Goal: Information Seeking & Learning: Compare options

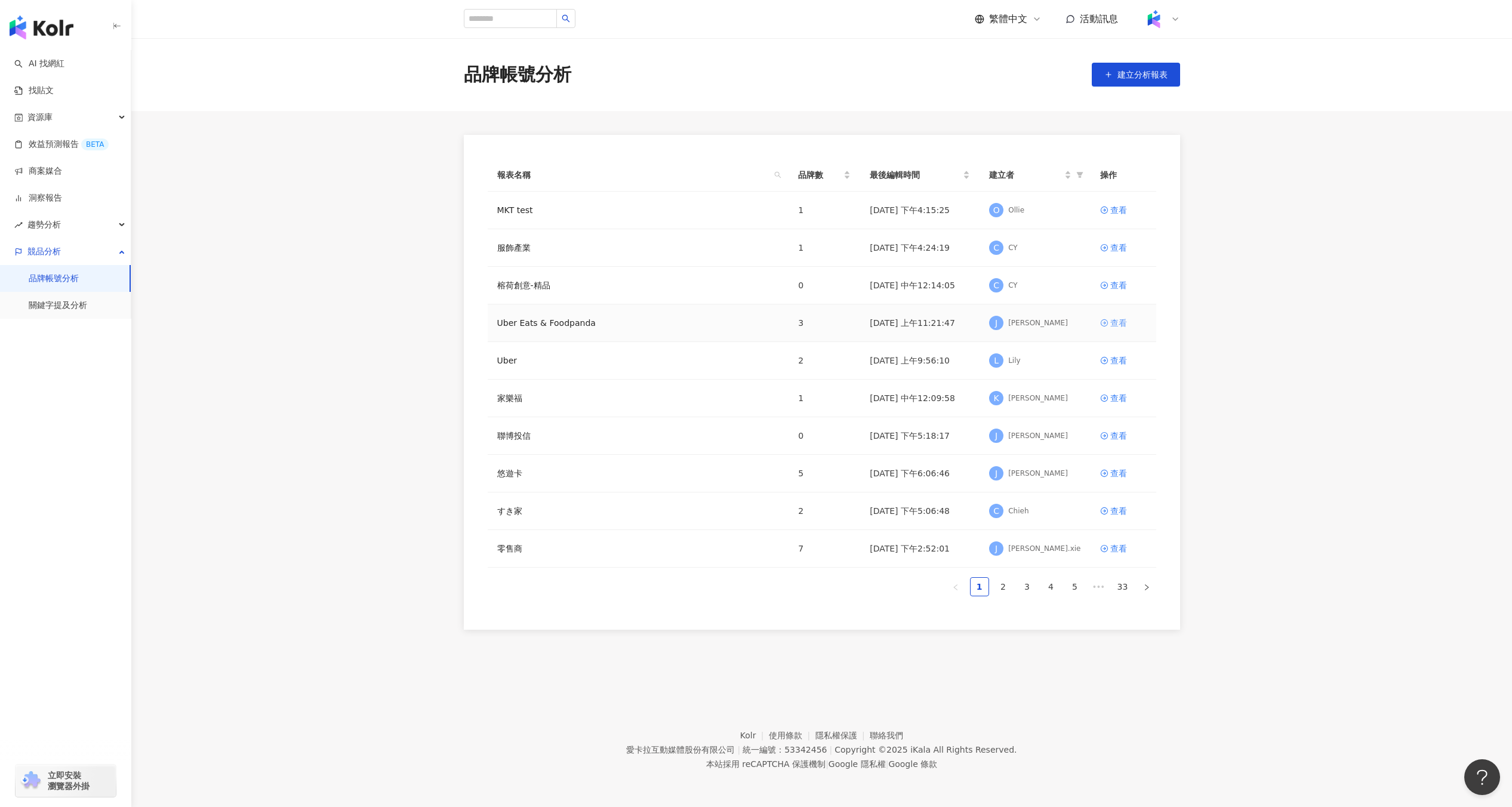
click at [1126, 326] on div "查看" at bounding box center [1119, 323] width 17 height 13
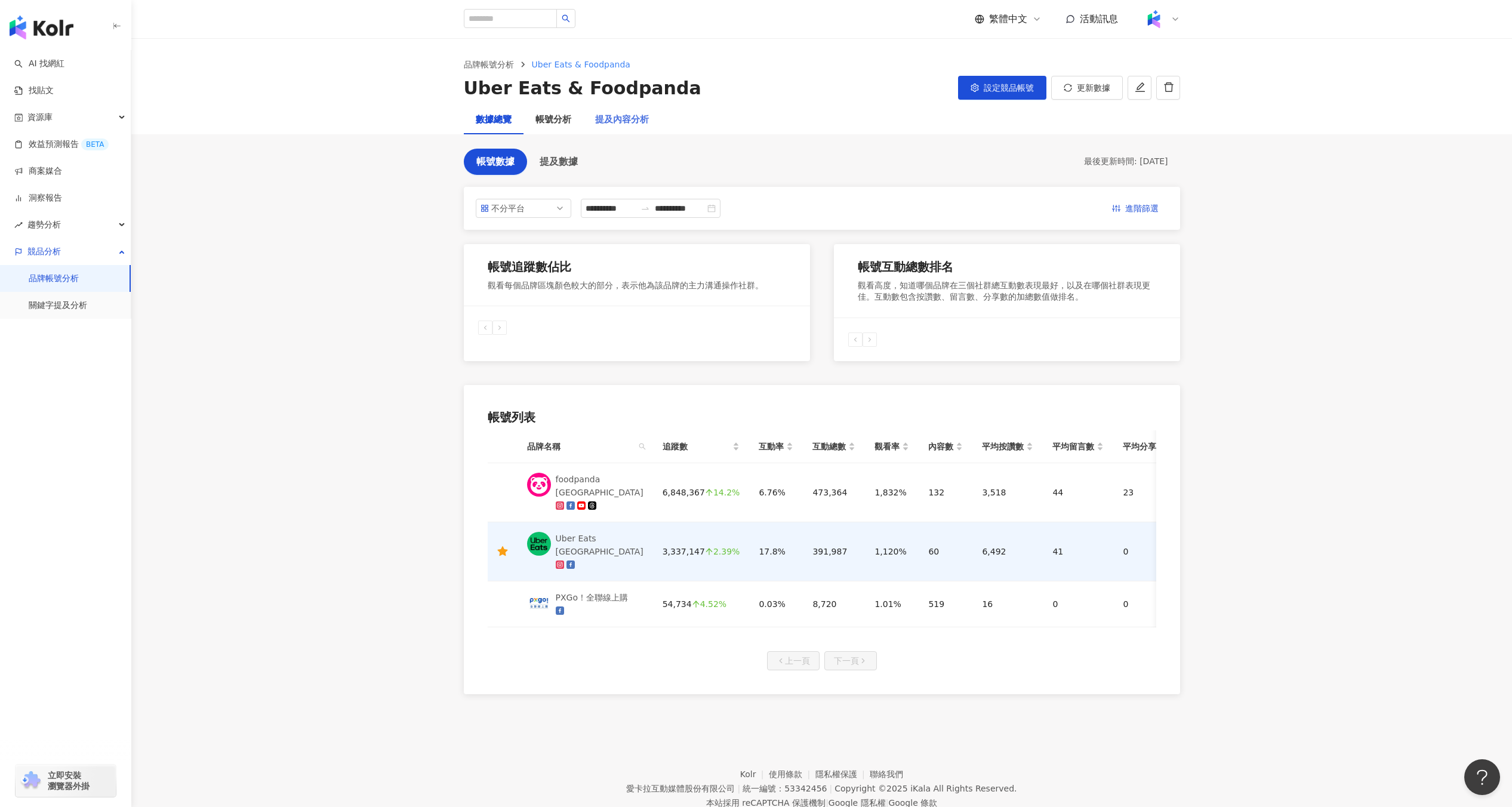
click at [635, 111] on div "提及內容分析" at bounding box center [622, 120] width 78 height 28
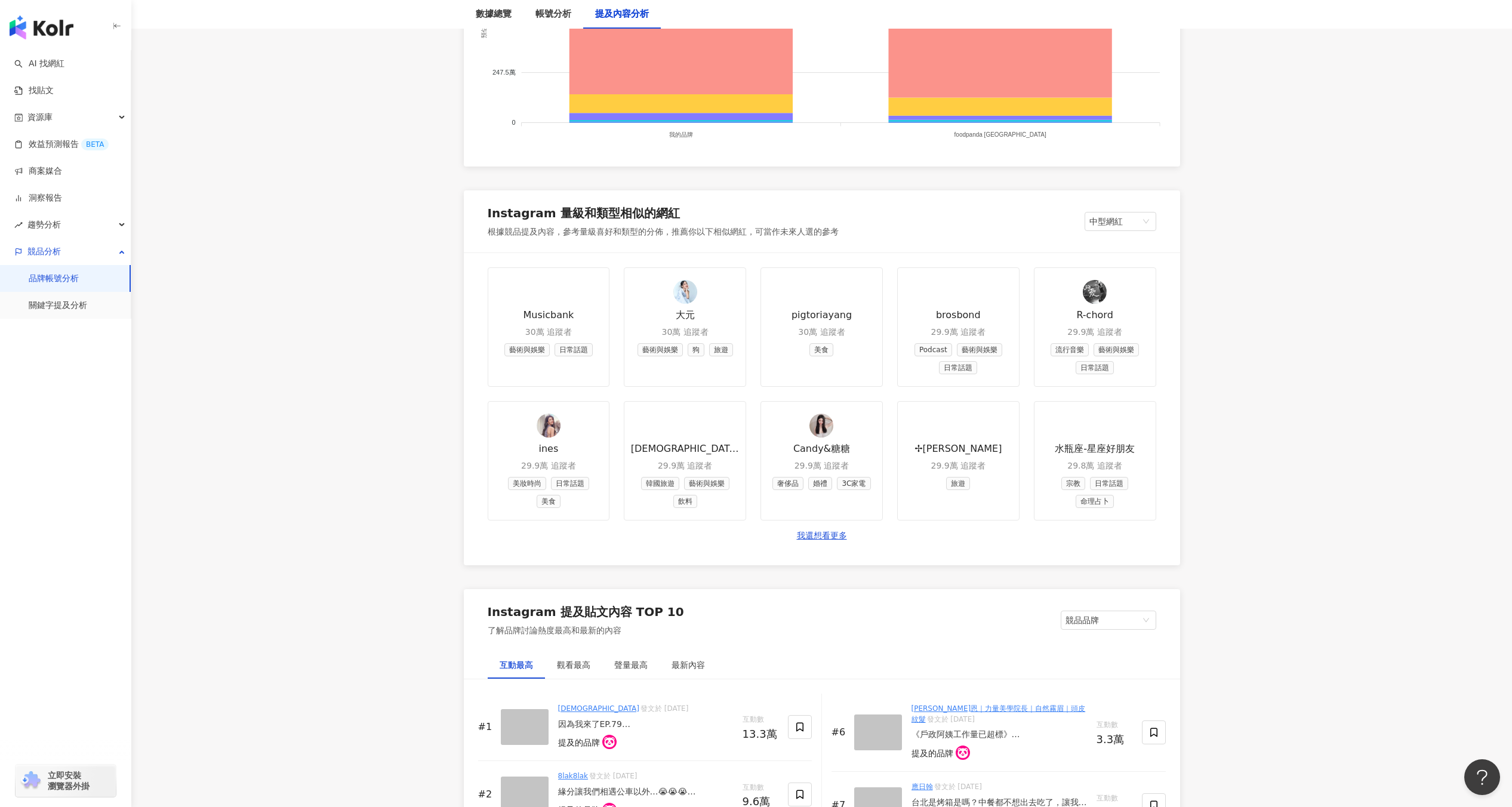
scroll to position [1371, 0]
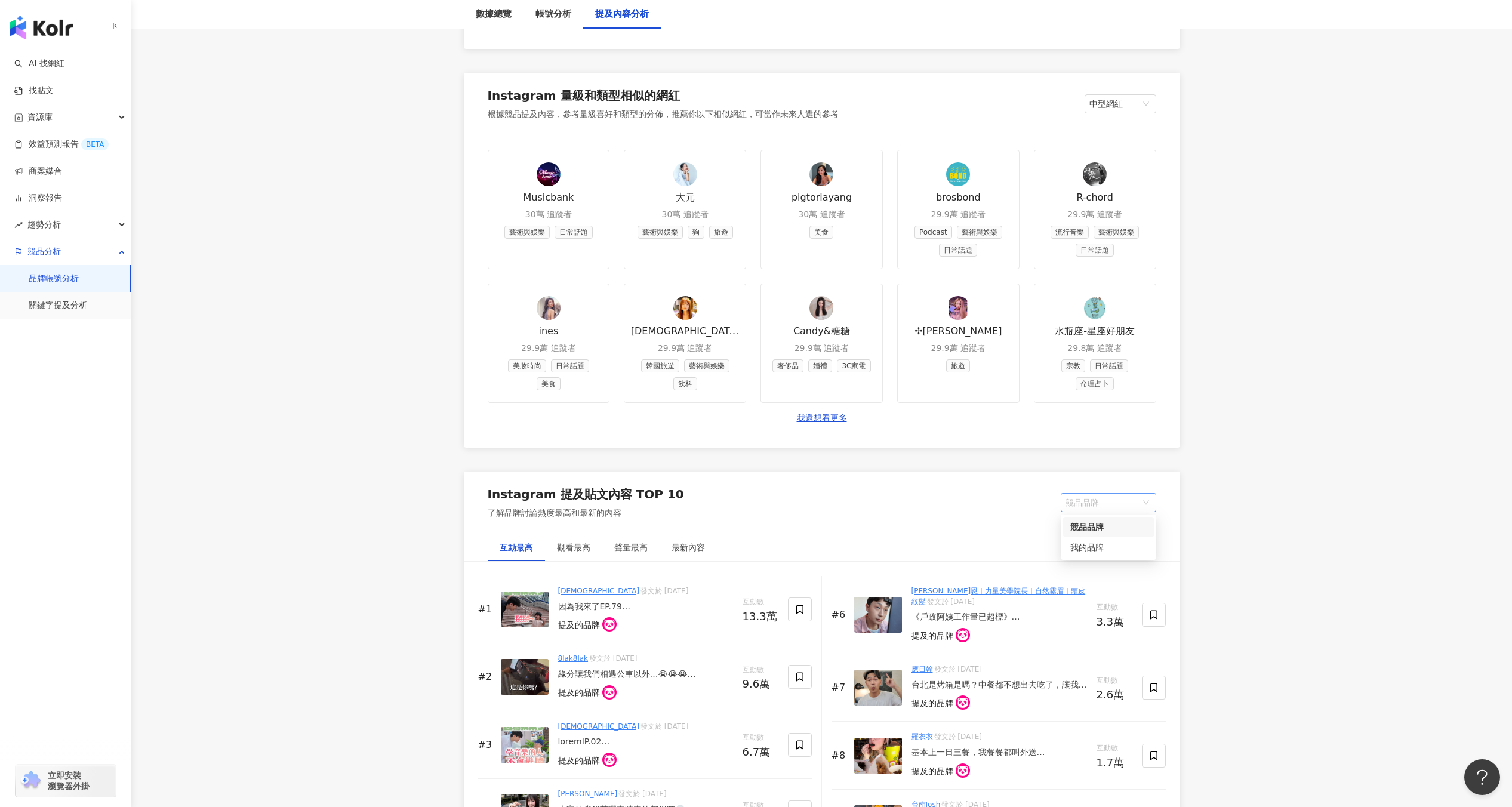
click at [1106, 503] on span "競品品牌" at bounding box center [1108, 502] width 86 height 18
click at [1102, 548] on div "我的品牌" at bounding box center [1108, 547] width 76 height 13
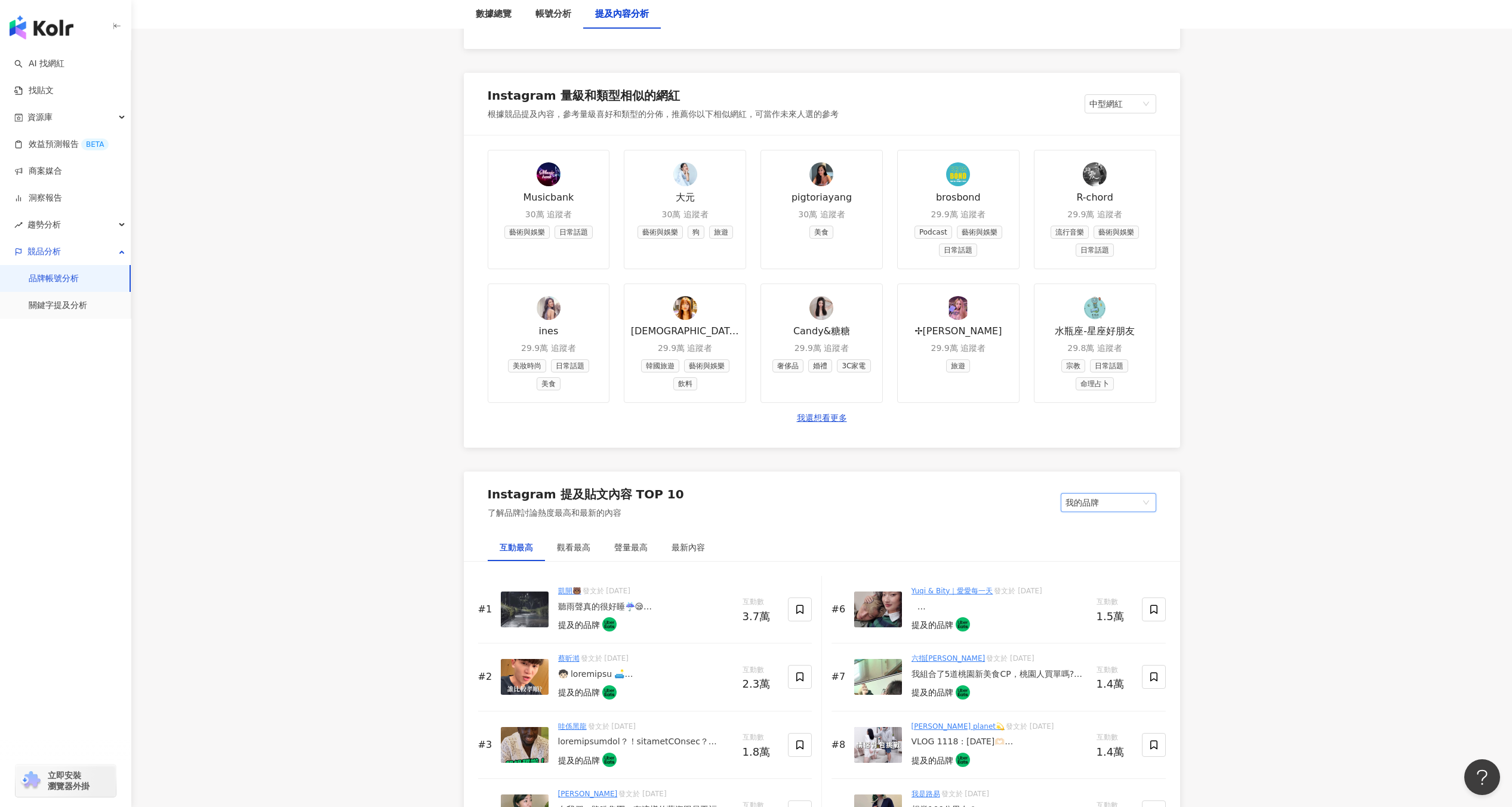
click at [1103, 511] on span "我的品牌" at bounding box center [1108, 502] width 86 height 18
click at [961, 522] on div "Instagram 提及貼文內容 TOP 10 了解品牌討論熱度最高和最新的內容 我的品牌 競品品牌 我的品牌" at bounding box center [822, 502] width 717 height 62
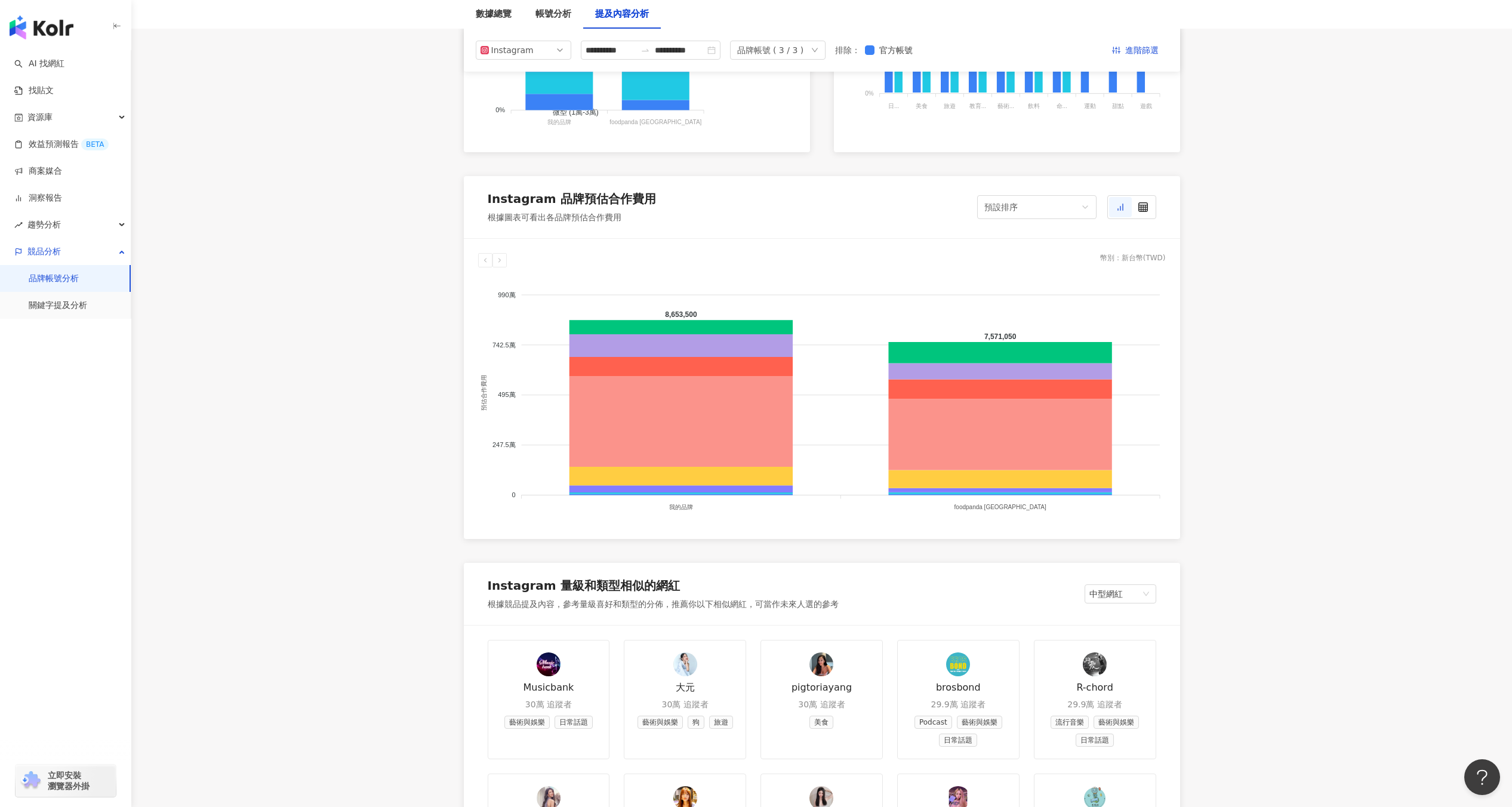
scroll to position [750, 0]
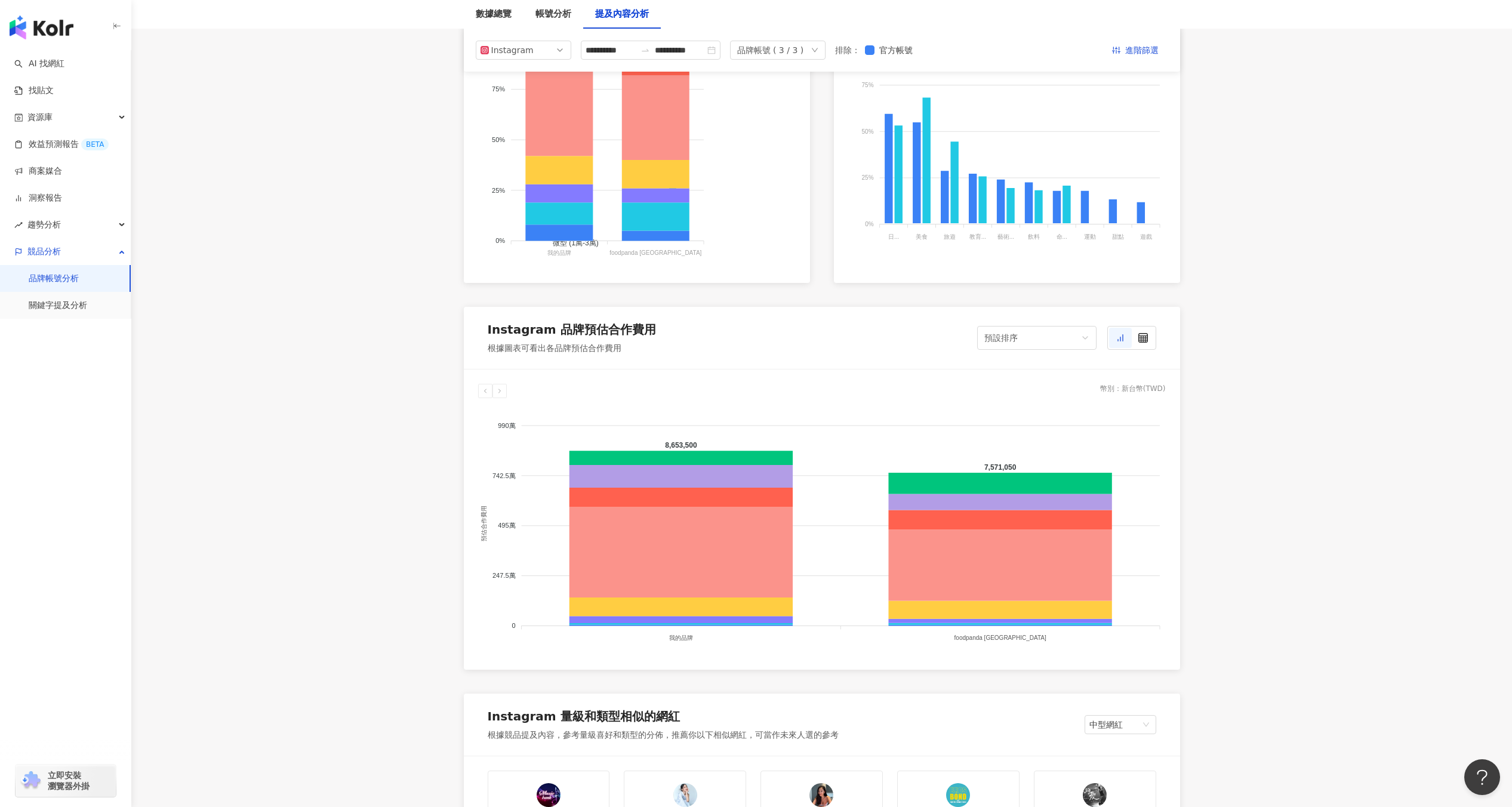
click at [763, 53] on div "品牌帳號 ( 3 / 3 )" at bounding box center [771, 49] width 67 height 18
click at [810, 101] on div "Uber Eats [GEOGRAPHIC_DATA]" at bounding box center [799, 97] width 72 height 13
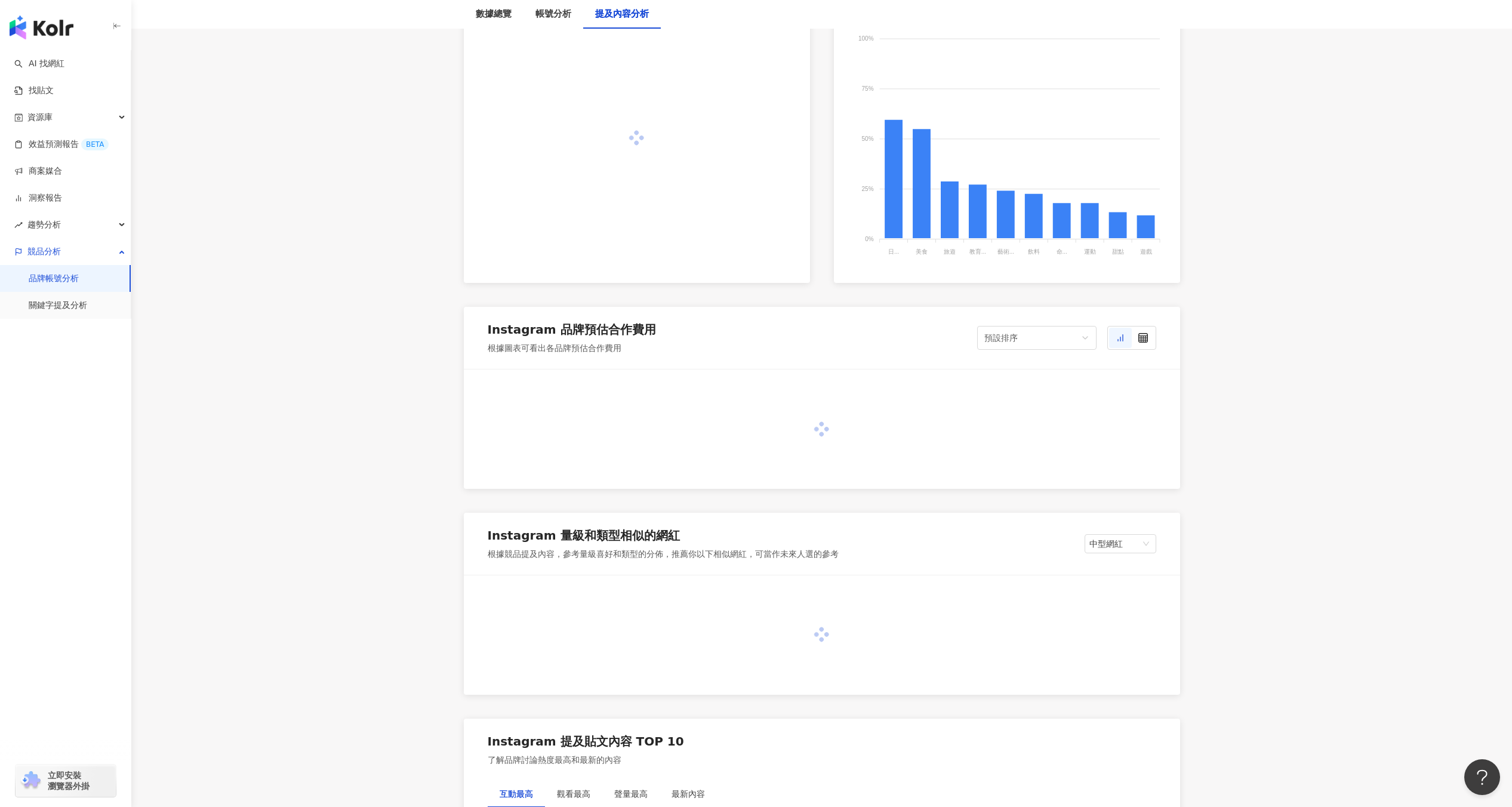
click at [382, 368] on main "**********" at bounding box center [821, 760] width 1381 height 2943
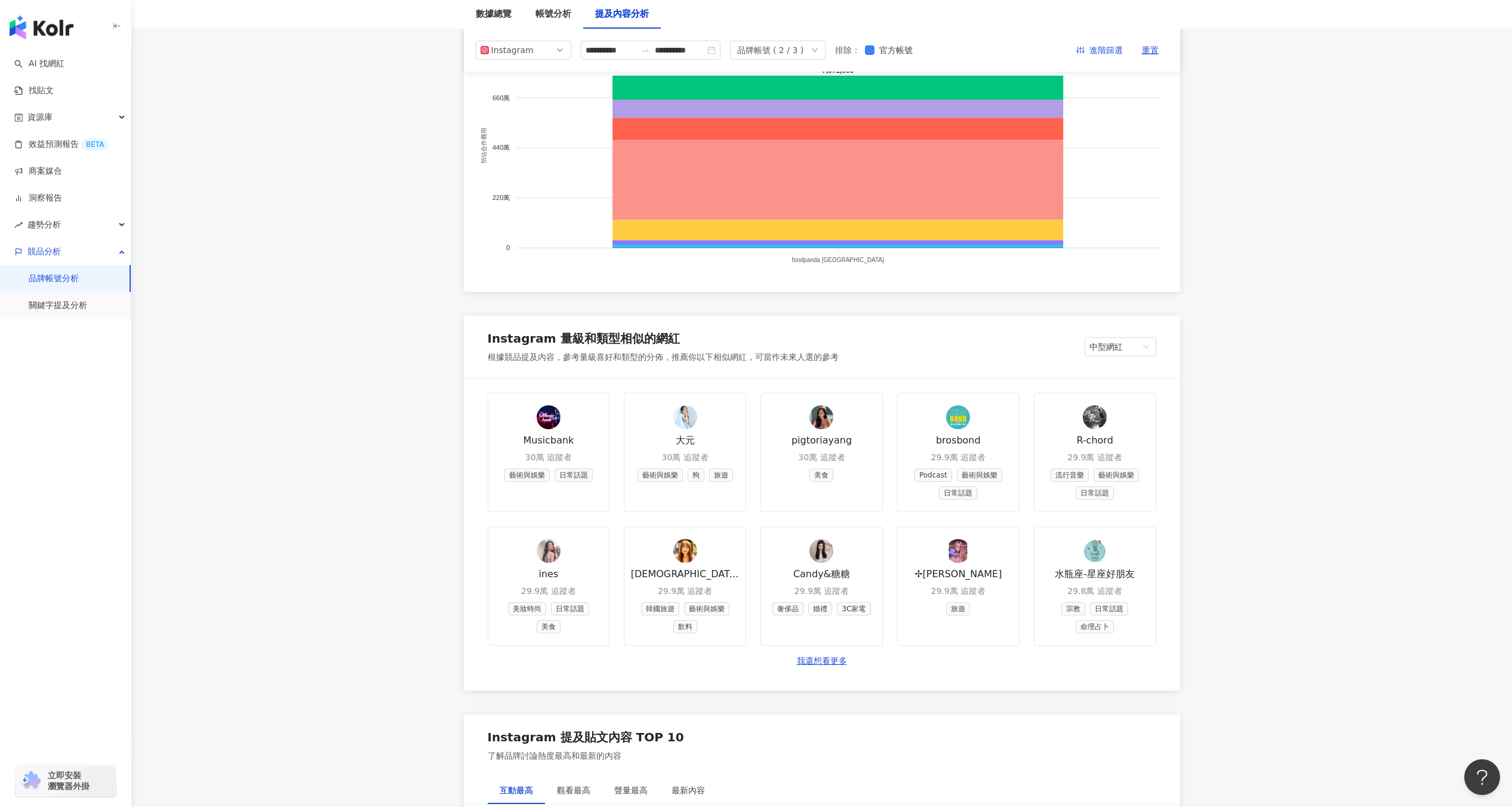
scroll to position [1092, 0]
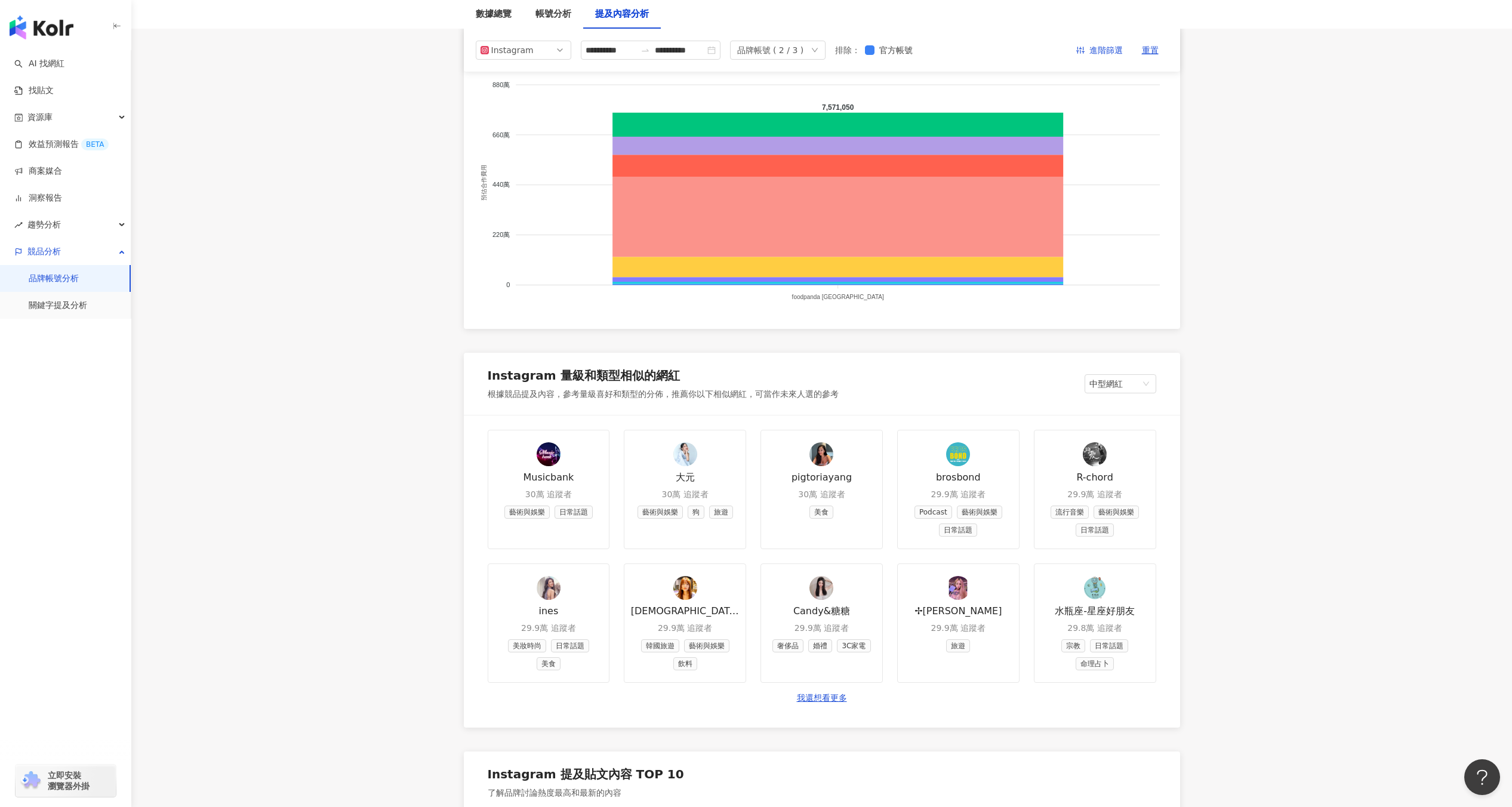
click at [805, 47] on div "品牌帳號 ( 2 / 3 )" at bounding box center [771, 49] width 67 height 18
click at [797, 100] on div "Uber Eats [GEOGRAPHIC_DATA]" at bounding box center [799, 97] width 72 height 13
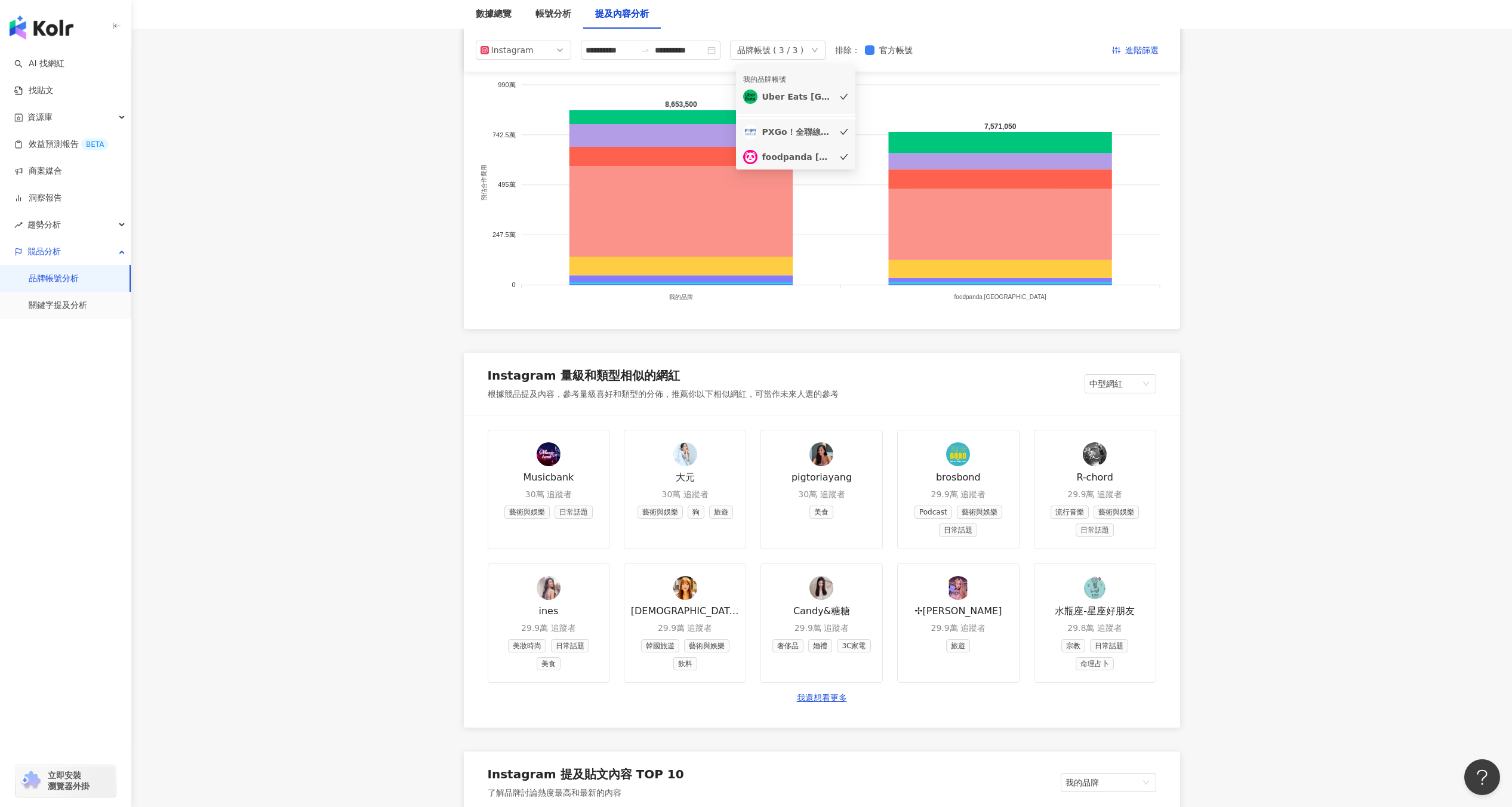
click at [797, 142] on li "PXGo！全聯線上購" at bounding box center [795, 132] width 120 height 25
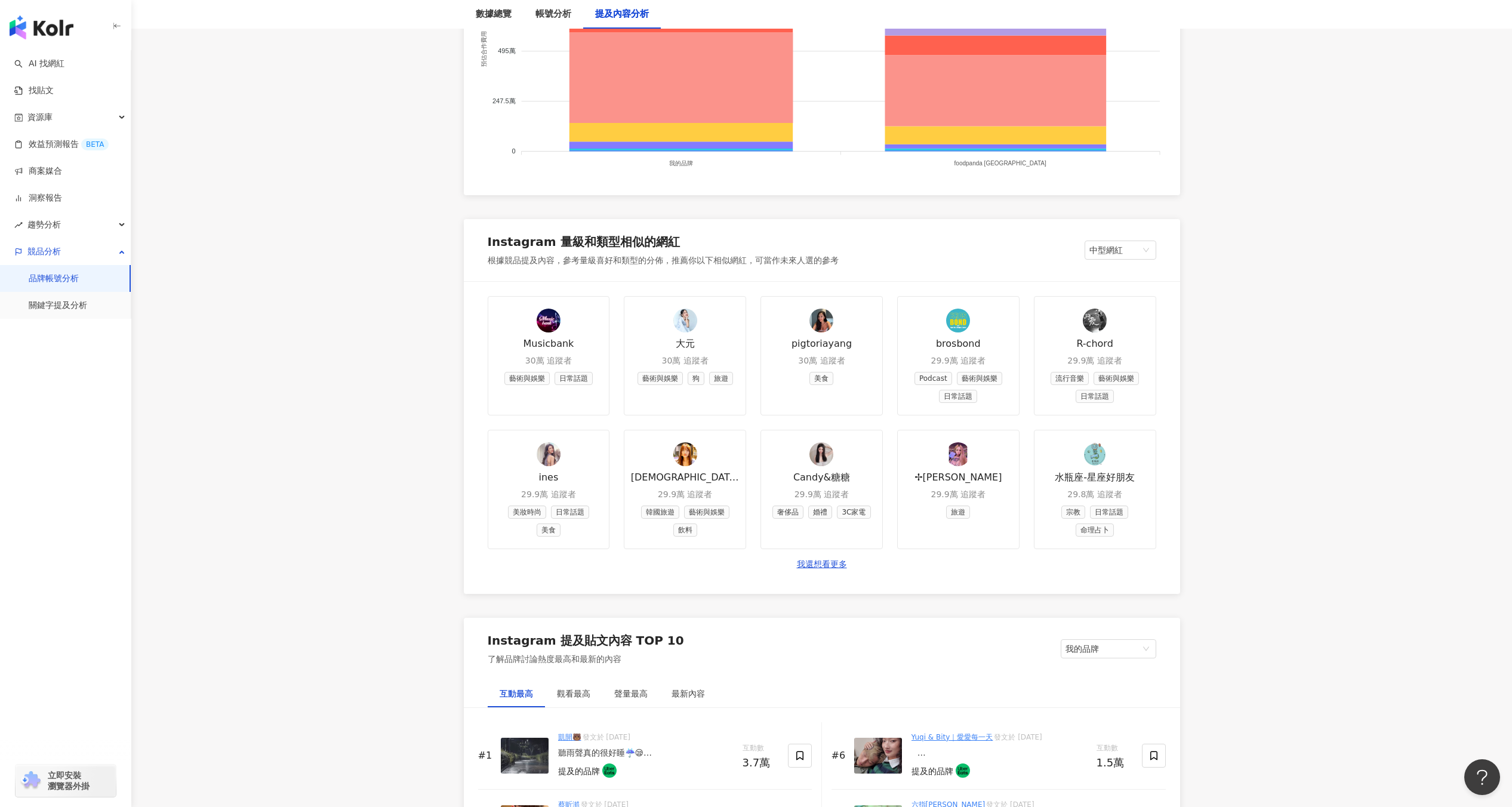
scroll to position [1308, 0]
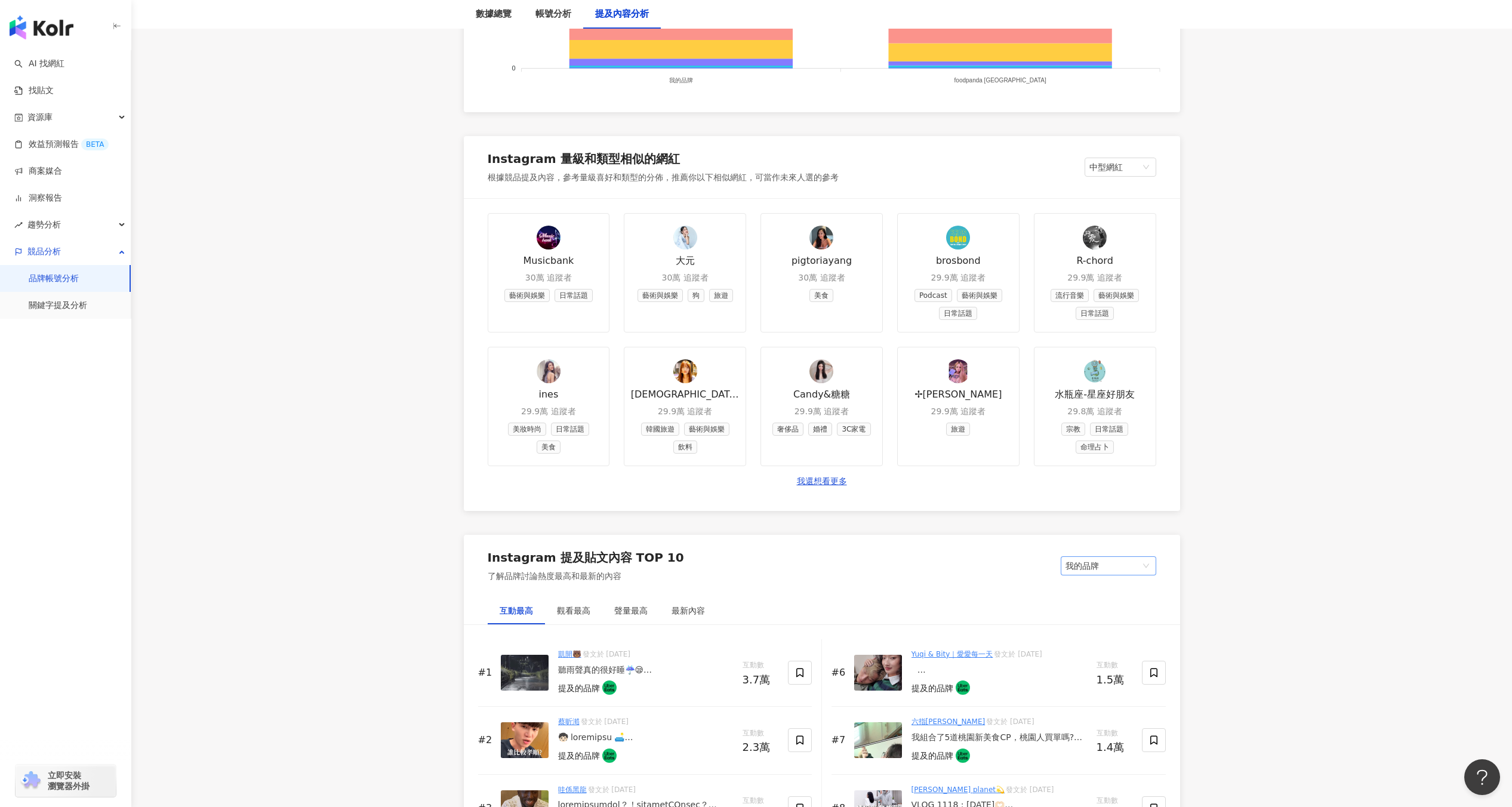
click at [1085, 575] on div "我的品牌" at bounding box center [1108, 566] width 95 height 19
click at [1088, 594] on div "競品品牌" at bounding box center [1108, 590] width 76 height 13
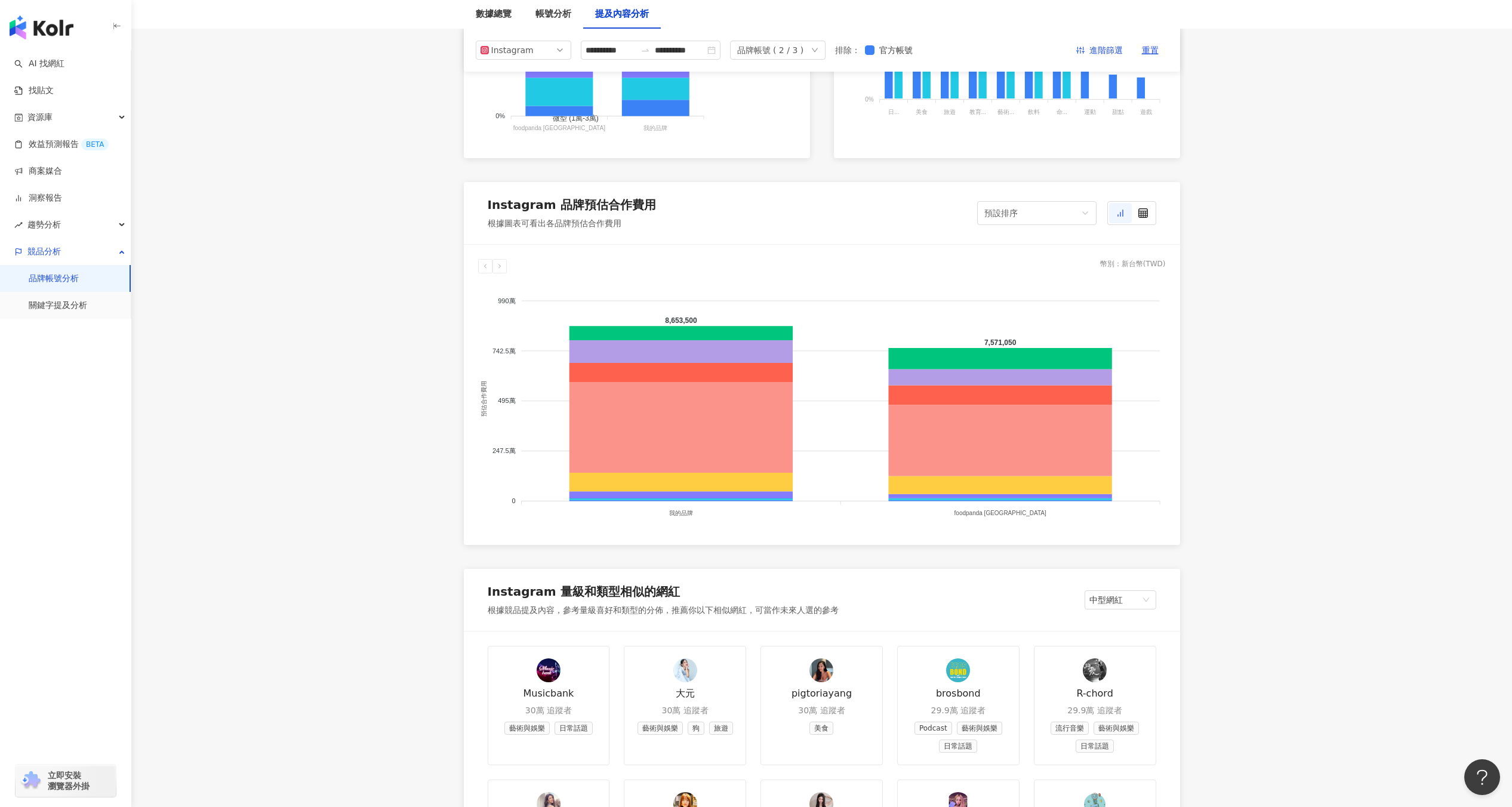
scroll to position [368, 0]
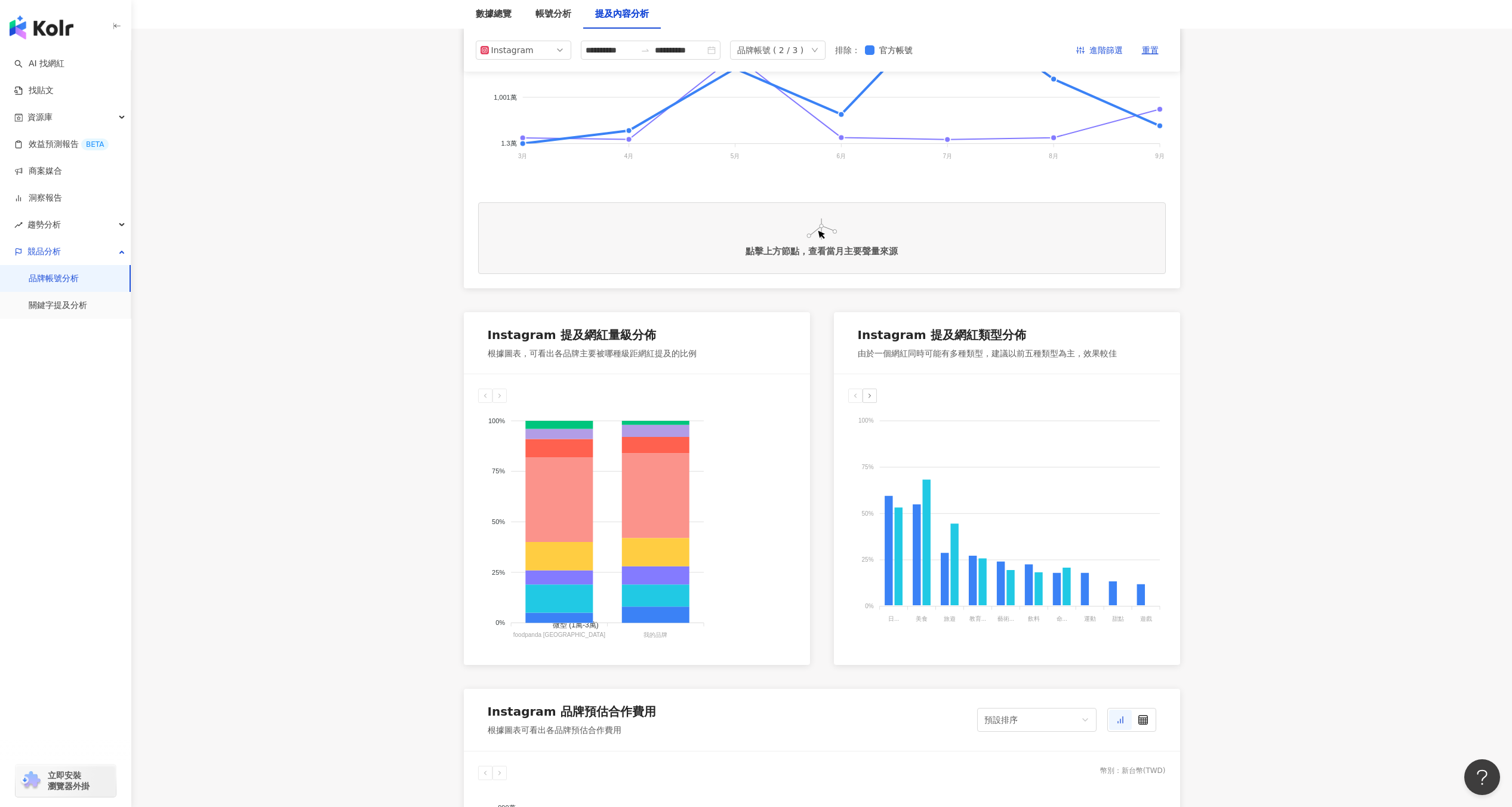
click at [800, 44] on div "品牌帳號 ( 2 / 3 )" at bounding box center [771, 49] width 67 height 18
click at [788, 162] on div "foodpanda [GEOGRAPHIC_DATA]" at bounding box center [799, 157] width 72 height 13
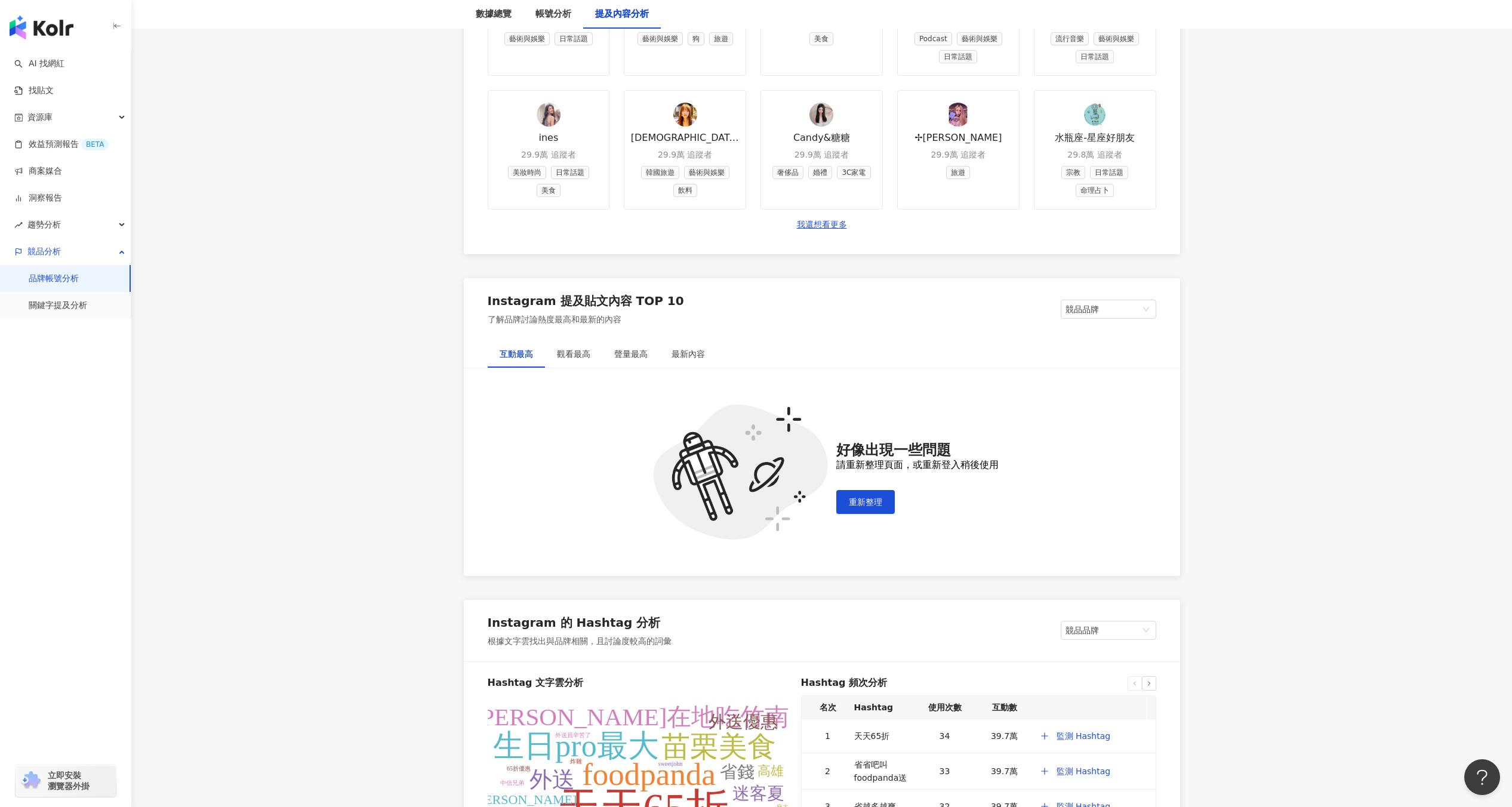
scroll to position [1567, 0]
